Goal: Task Accomplishment & Management: Complete application form

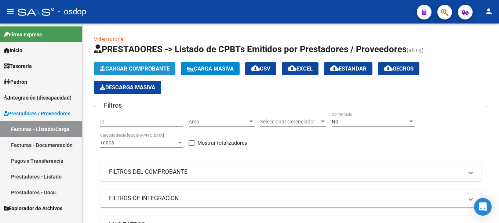
click at [120, 68] on span "Cargar Comprobante" at bounding box center [135, 68] width 70 height 7
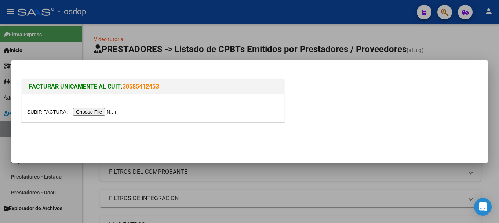
click at [92, 116] on div at bounding box center [153, 108] width 263 height 28
click at [92, 112] on input "file" at bounding box center [73, 112] width 93 height 8
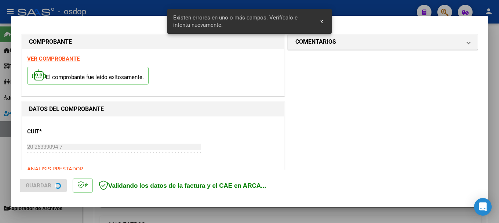
scroll to position [183, 0]
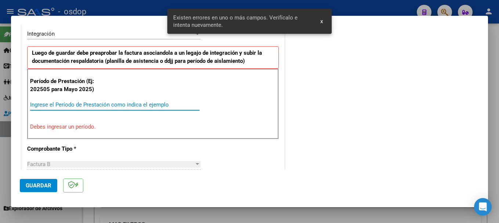
click at [98, 105] on input "Ingrese el Período de Prestación como indica el ejemplo" at bounding box center [115, 104] width 170 height 7
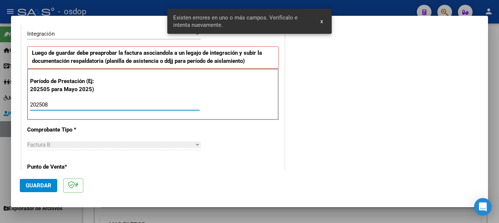
type input "202508"
click at [37, 189] on button "Guardar" at bounding box center [38, 185] width 37 height 13
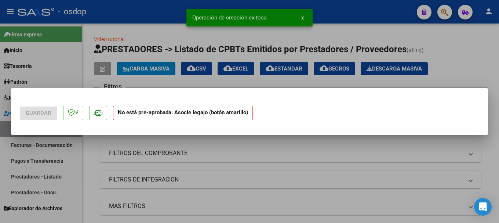
scroll to position [0, 0]
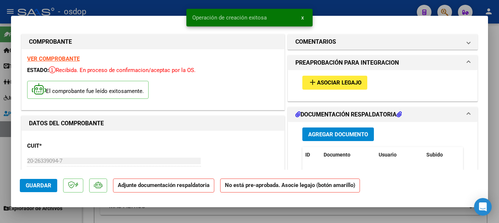
click at [340, 134] on span "Agregar Documento" at bounding box center [338, 134] width 60 height 7
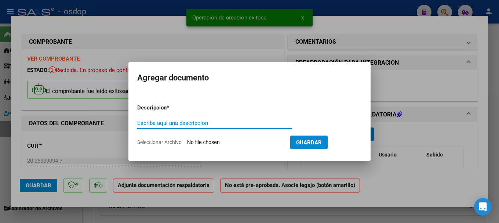
click at [171, 122] on input "Escriba aquí una descripcion" at bounding box center [214, 123] width 155 height 7
type input "asistencia"
click at [208, 140] on input "Seleccionar Archivo" at bounding box center [235, 142] width 97 height 7
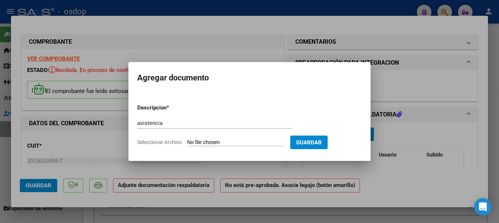
type input "C:\fakepath\P.ASISTENCIA [PERSON_NAME] [DATE].pdf"
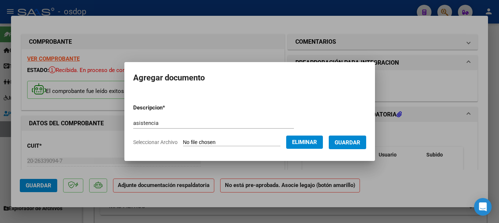
click at [351, 142] on span "Guardar" at bounding box center [348, 142] width 26 height 7
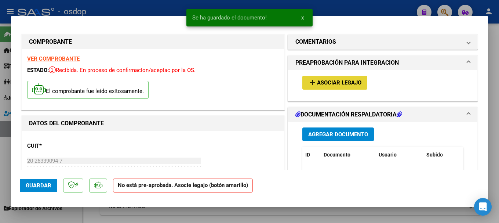
click at [321, 79] on button "add Asociar Legajo" at bounding box center [335, 83] width 65 height 14
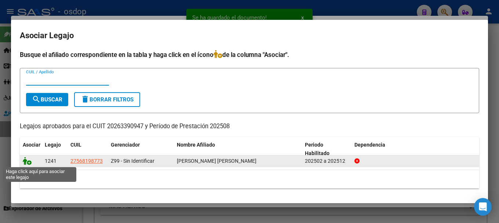
click at [24, 160] on icon at bounding box center [27, 161] width 9 height 8
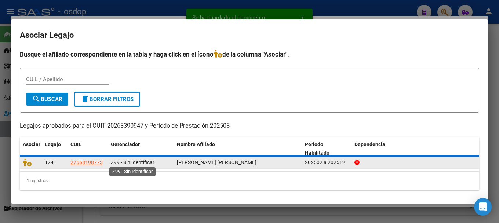
scroll to position [1, 0]
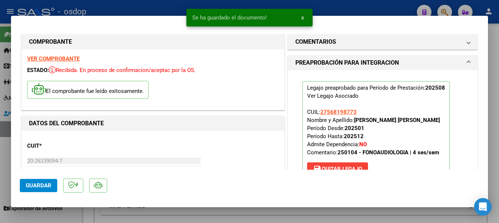
click at [50, 189] on button "Guardar" at bounding box center [38, 185] width 37 height 13
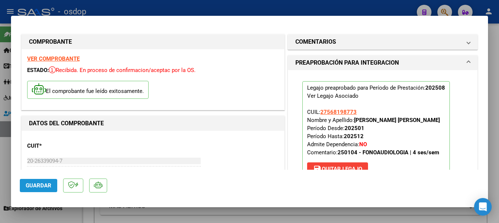
click at [43, 184] on span "Guardar" at bounding box center [39, 185] width 26 height 7
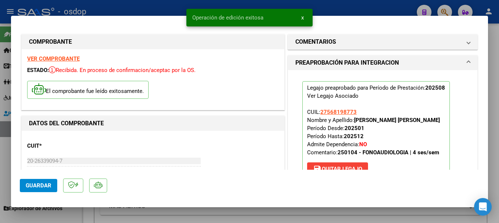
click at [148, 3] on div at bounding box center [249, 111] width 499 height 223
type input "$ 0,00"
